Goal: Task Accomplishment & Management: Manage account settings

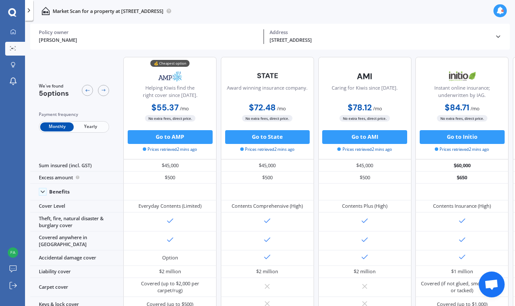
click at [31, 7] on div at bounding box center [29, 10] width 8 height 21
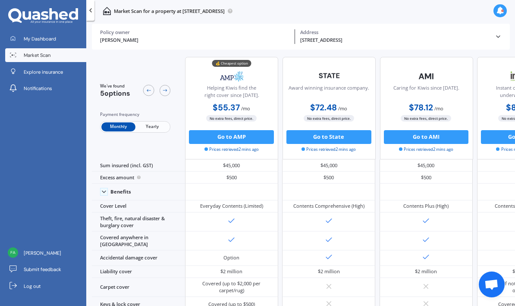
click at [32, 10] on icon at bounding box center [43, 16] width 70 height 16
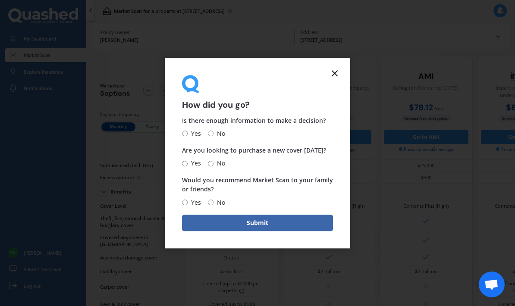
click at [336, 76] on line at bounding box center [334, 73] width 5 height 5
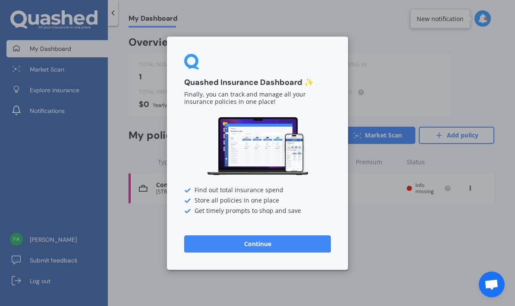
click at [253, 243] on button "Continue" at bounding box center [257, 243] width 147 height 17
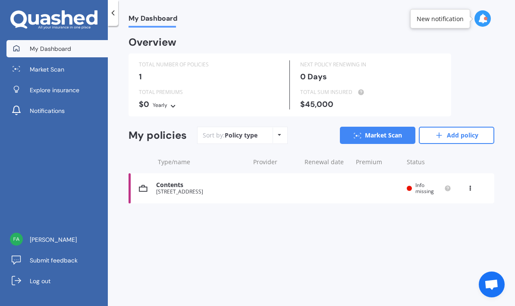
click at [352, 102] on div "$45,000" at bounding box center [370, 104] width 141 height 9
click at [325, 102] on div "$45,000" at bounding box center [370, 104] width 141 height 9
click at [470, 186] on icon at bounding box center [470, 186] width 6 height 5
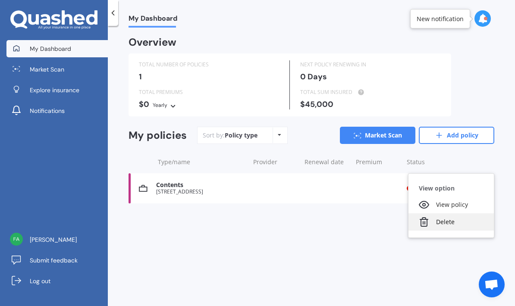
click at [451, 221] on div "Delete" at bounding box center [451, 222] width 85 height 17
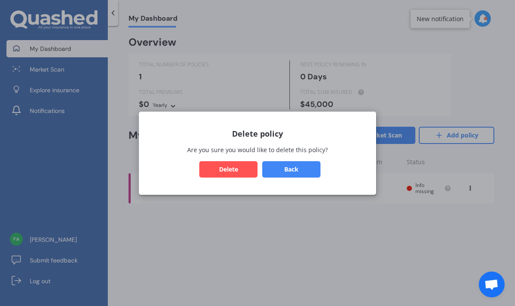
click at [235, 174] on button "Delete" at bounding box center [228, 169] width 58 height 16
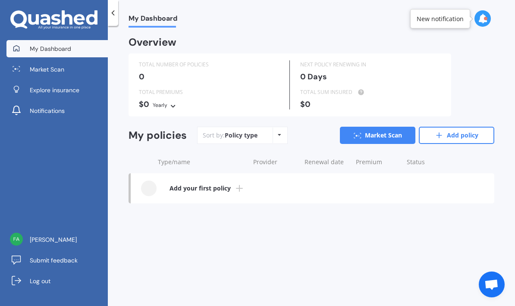
click at [227, 197] on link "Add your first policy" at bounding box center [313, 189] width 364 height 30
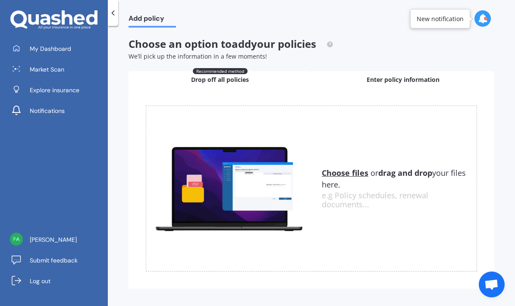
click at [446, 76] on div "Enter policy information" at bounding box center [403, 79] width 183 height 17
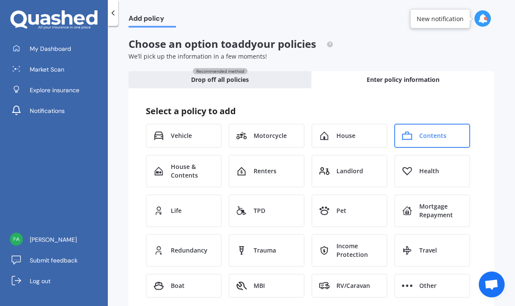
click at [435, 129] on div "Contents" at bounding box center [433, 136] width 76 height 24
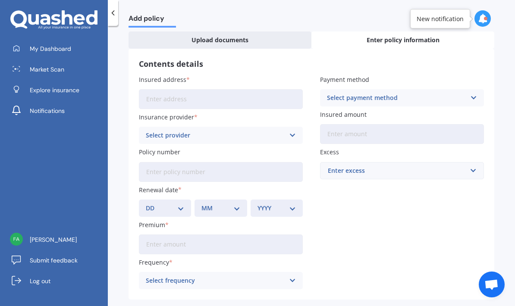
scroll to position [38, 0]
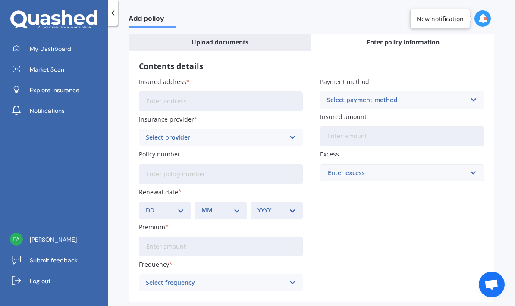
click at [256, 101] on input "Insured address" at bounding box center [221, 102] width 164 height 20
type input "[STREET_ADDRESS]"
click at [283, 136] on div "Select provider" at bounding box center [215, 137] width 139 height 9
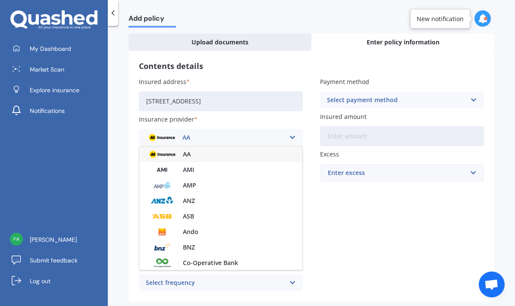
scroll to position [0, 0]
